Goal: Information Seeking & Learning: Learn about a topic

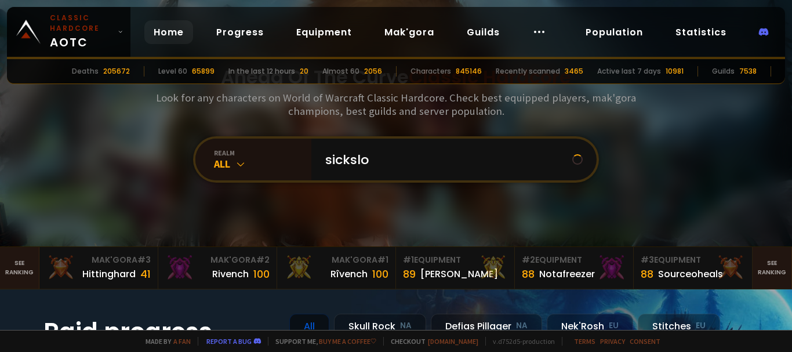
type input "sickslol"
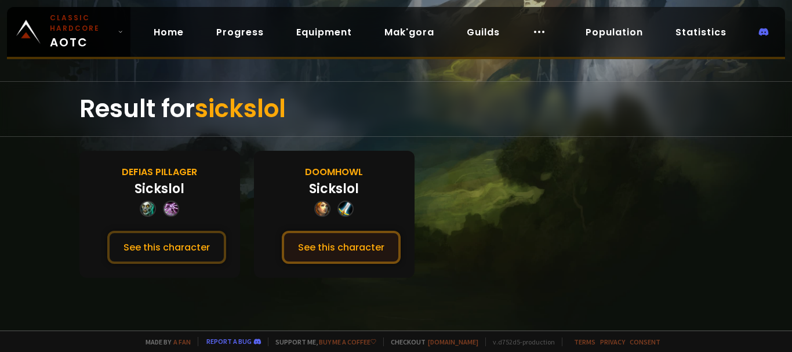
click at [314, 243] on button "See this character" at bounding box center [341, 247] width 119 height 33
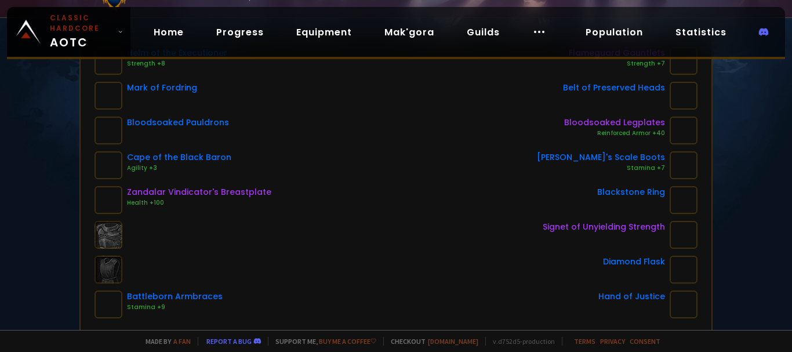
scroll to position [116, 0]
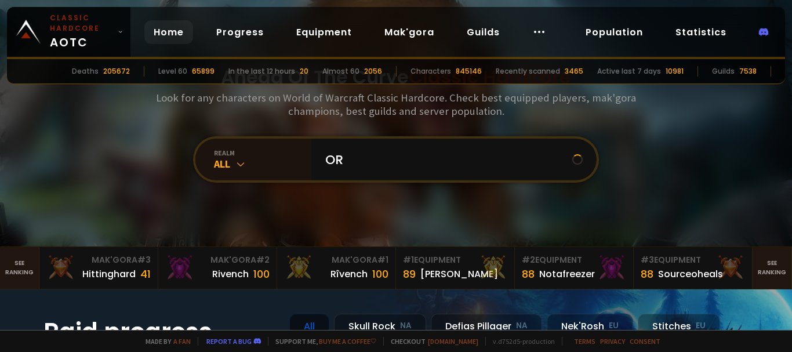
type input "ORA"
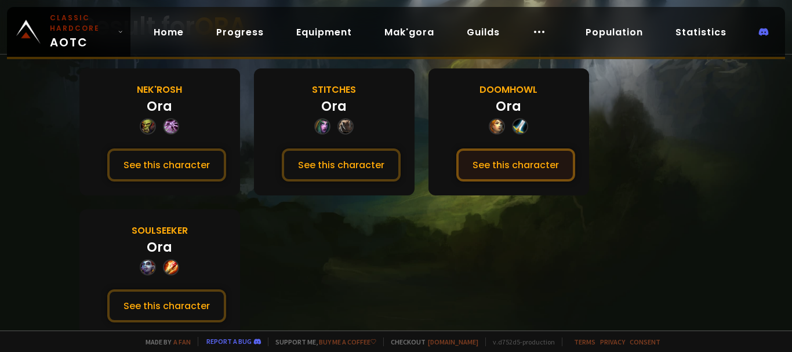
scroll to position [88, 0]
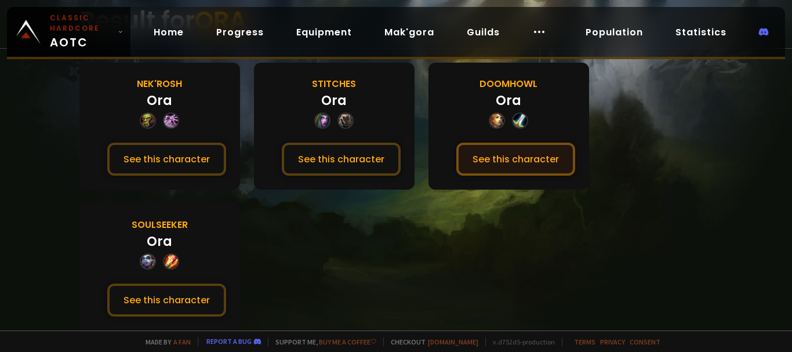
click at [504, 161] on button "See this character" at bounding box center [515, 159] width 119 height 33
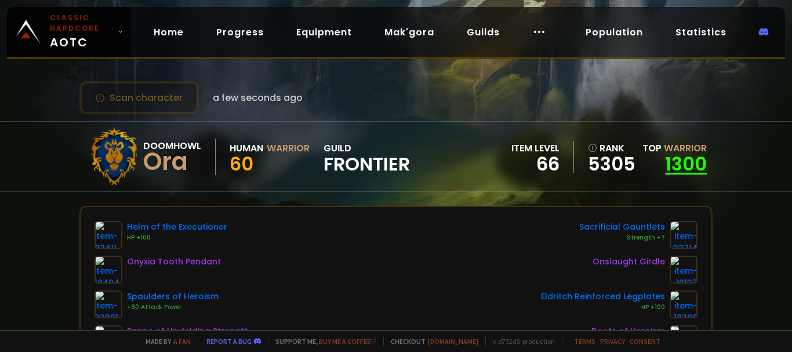
click at [667, 161] on link "1300" at bounding box center [686, 164] width 42 height 26
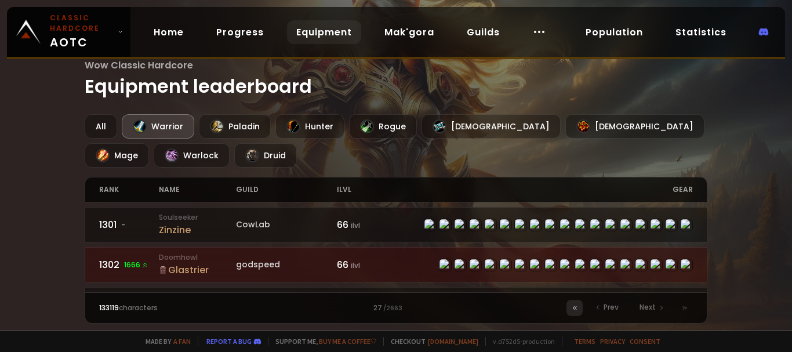
click at [576, 308] on icon at bounding box center [574, 307] width 7 height 7
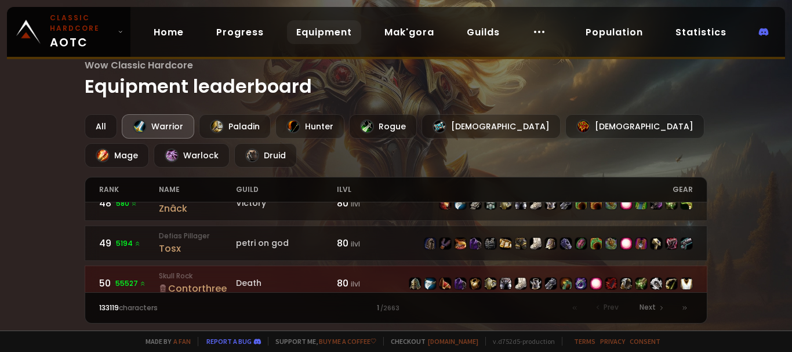
scroll to position [1915, 0]
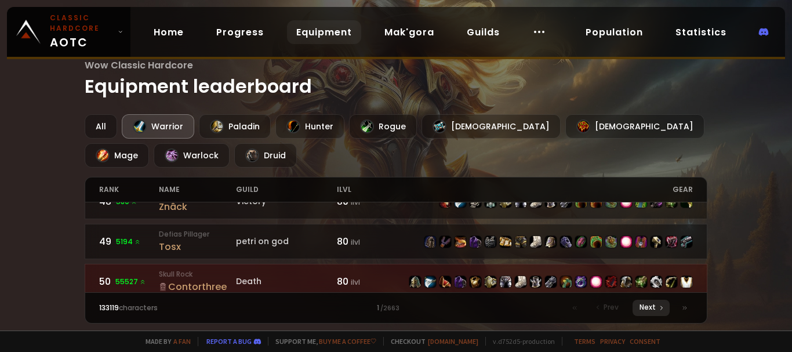
click at [649, 313] on div "Next" at bounding box center [650, 308] width 37 height 16
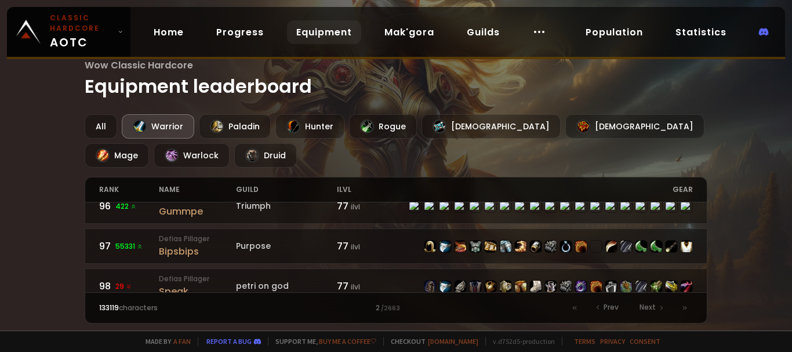
scroll to position [1915, 0]
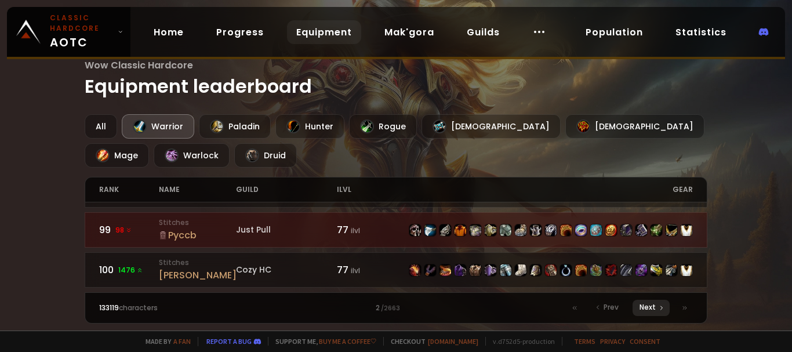
click at [656, 306] on div "Next" at bounding box center [650, 308] width 37 height 16
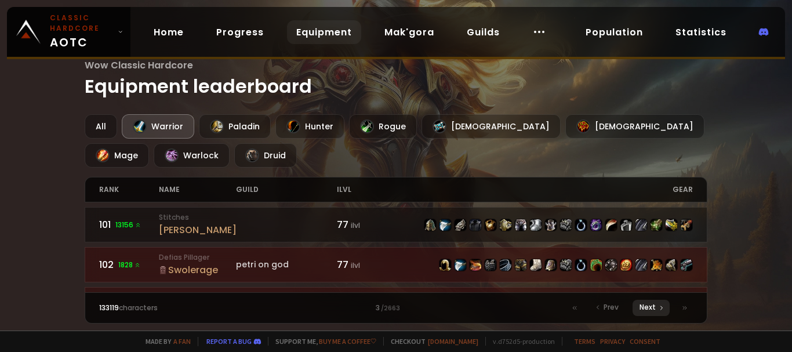
click at [656, 306] on div "Next" at bounding box center [650, 308] width 37 height 16
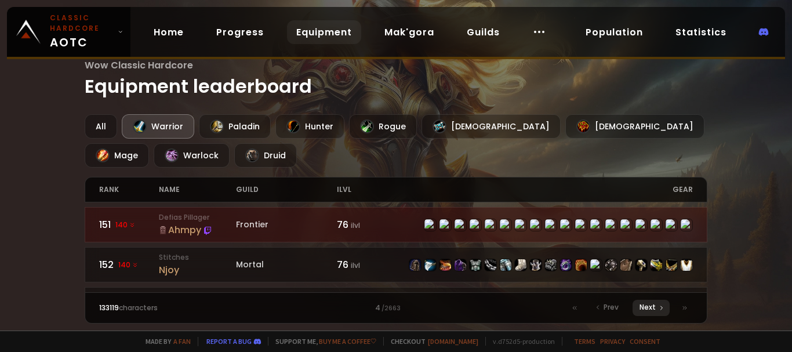
click at [656, 308] on div "Next" at bounding box center [650, 308] width 37 height 16
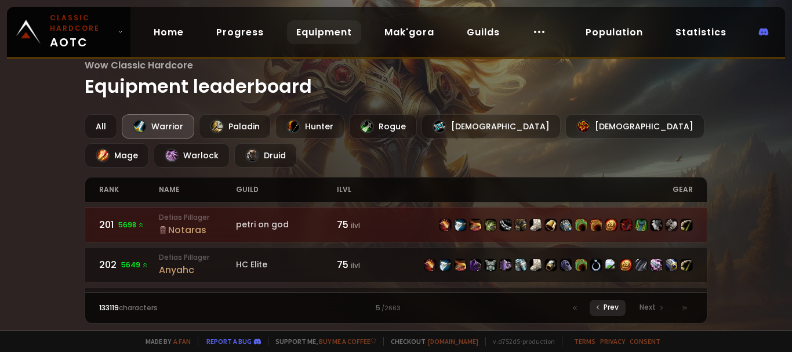
click at [597, 309] on icon at bounding box center [597, 307] width 7 height 7
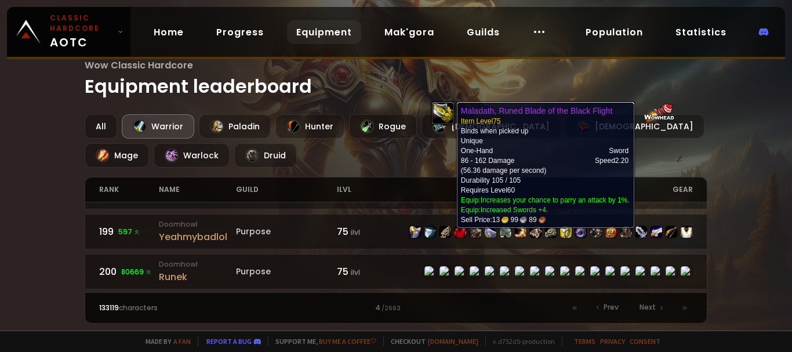
scroll to position [1915, 0]
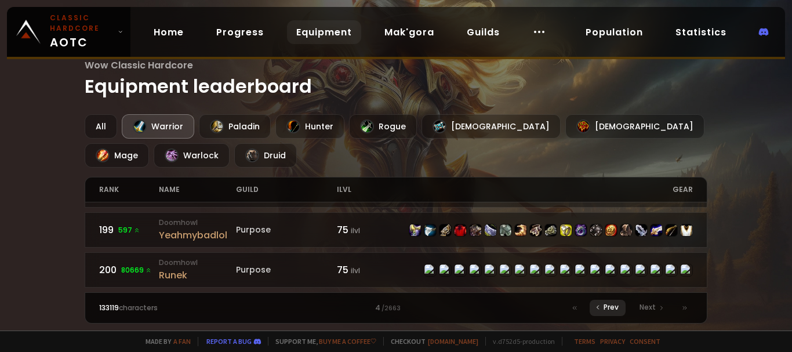
click at [612, 309] on span "Prev" at bounding box center [610, 307] width 15 height 10
